Goal: Find specific page/section: Find specific page/section

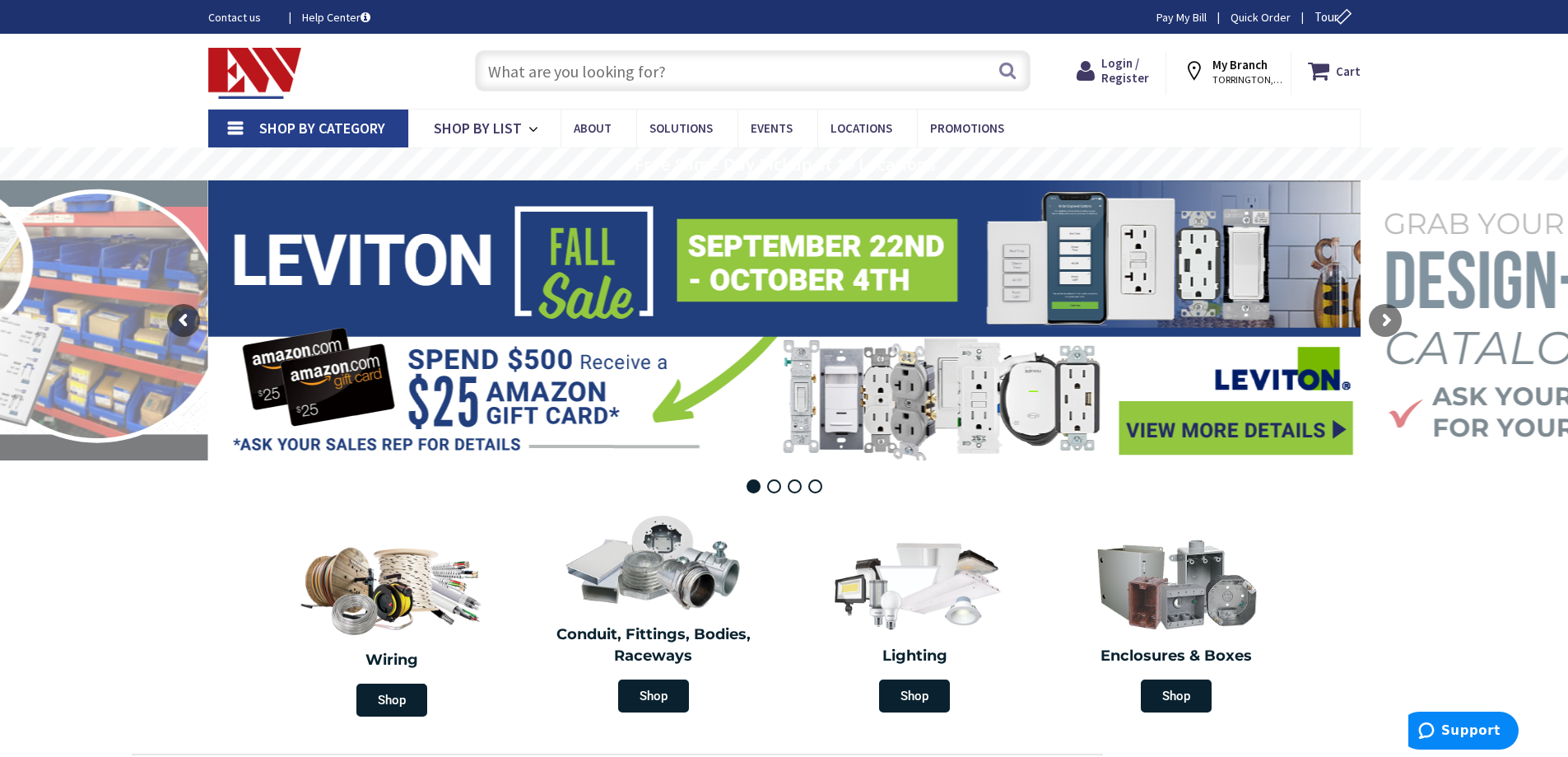
click at [596, 83] on input "text" at bounding box center [753, 71] width 556 height 41
paste input "S4244-X"
type input "S4244-X"
